Goal: Find specific page/section

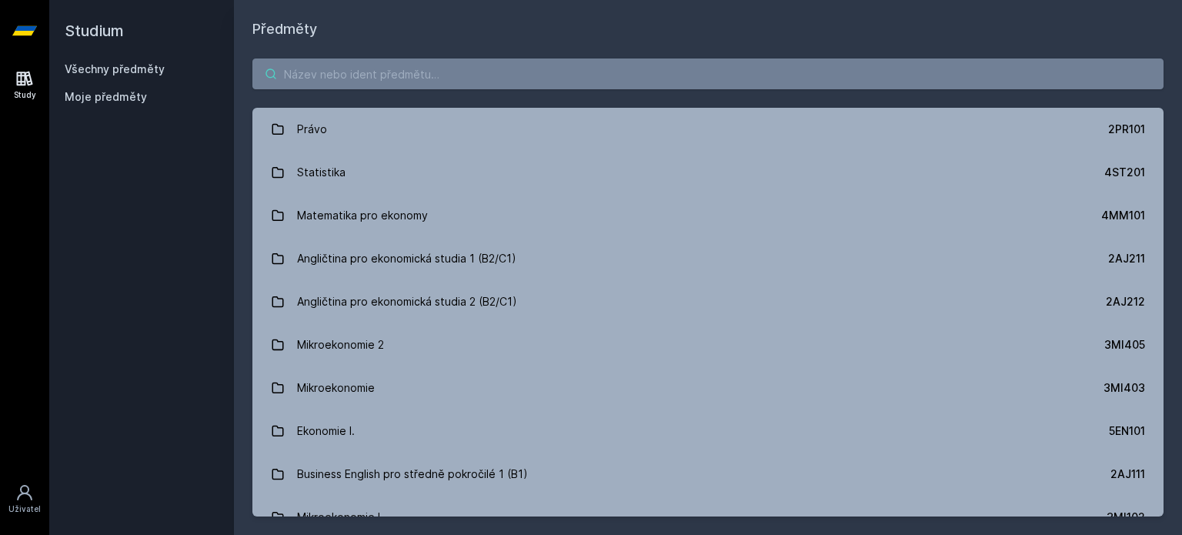
click at [385, 69] on input "search" at bounding box center [707, 73] width 911 height 31
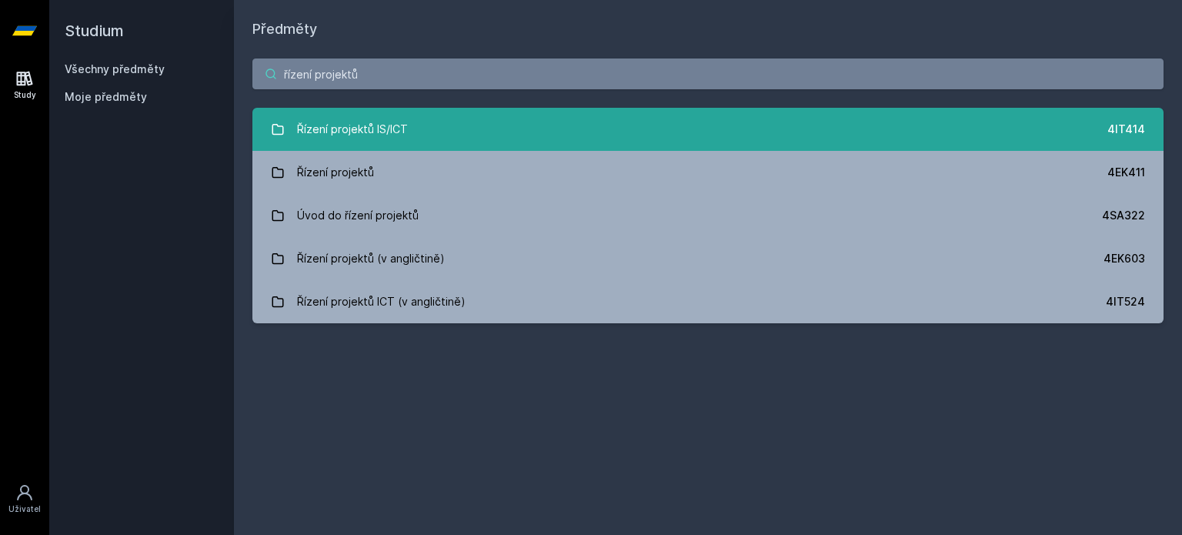
type input "řízení projektů"
click at [363, 139] on div "Řízení projektů IS/ICT" at bounding box center [352, 129] width 111 height 31
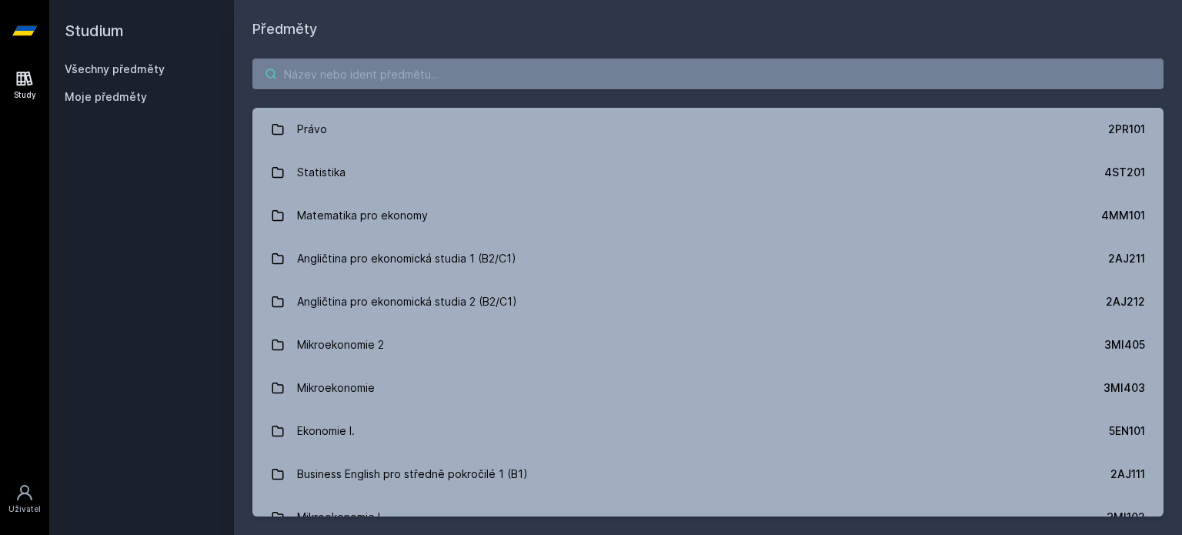
click at [371, 82] on input "search" at bounding box center [707, 73] width 911 height 31
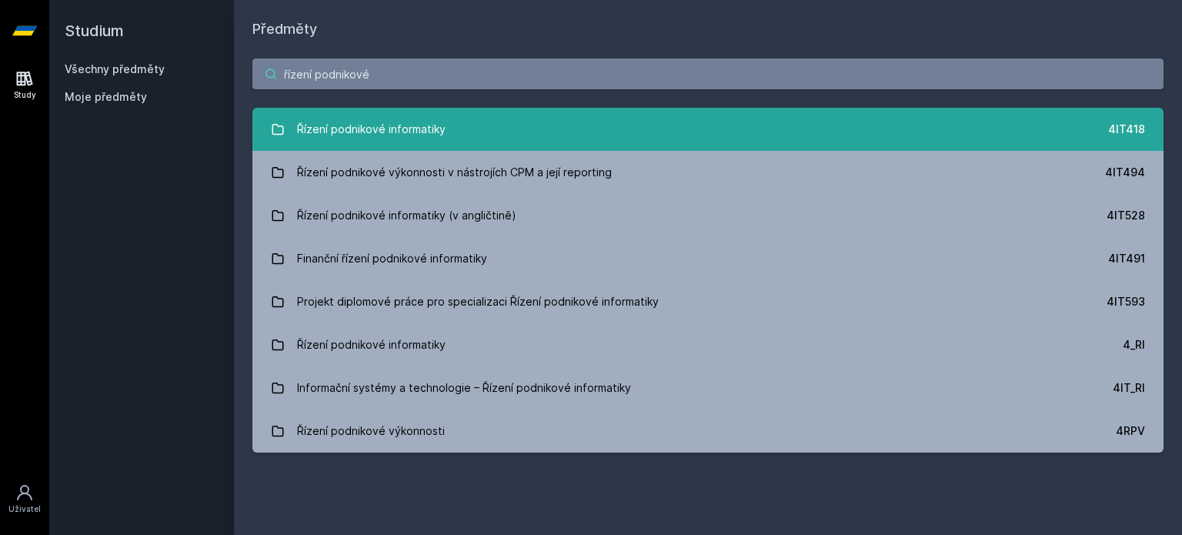
type input "řízení podnikové"
click at [375, 125] on div "Řízení podnikové informatiky" at bounding box center [371, 129] width 149 height 31
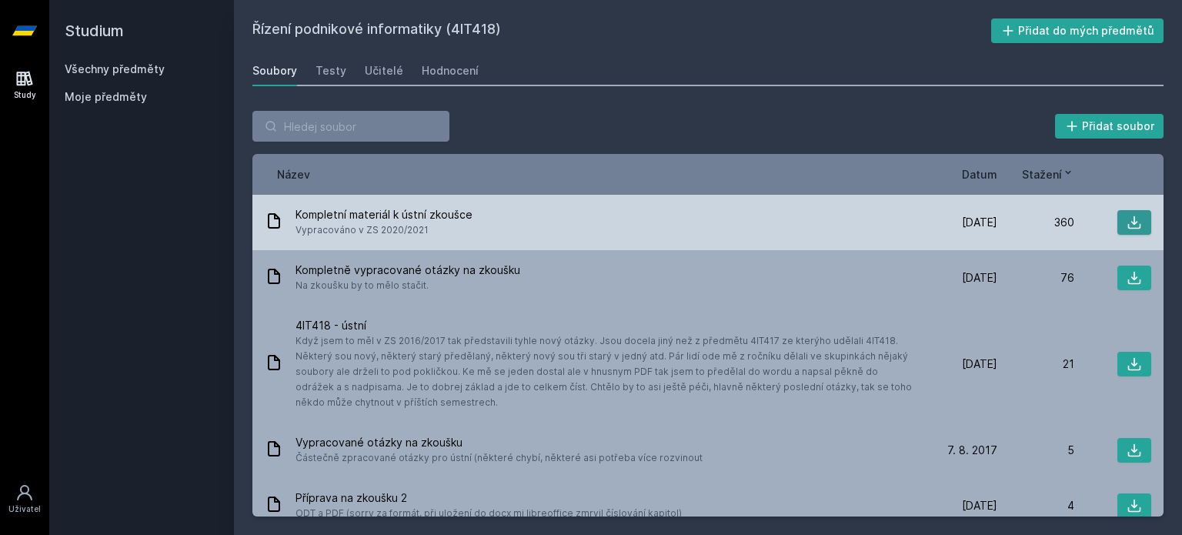
click at [1127, 221] on icon at bounding box center [1134, 222] width 15 height 15
